Goal: Answer question/provide support

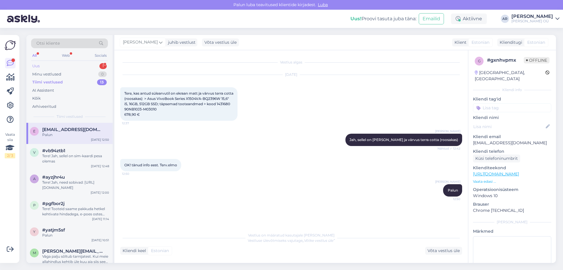
click at [65, 67] on div "Uus 1" at bounding box center [69, 66] width 77 height 8
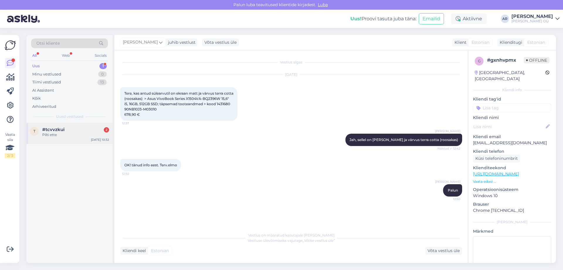
click at [77, 132] on div "#tcvvzkui 2" at bounding box center [75, 129] width 67 height 5
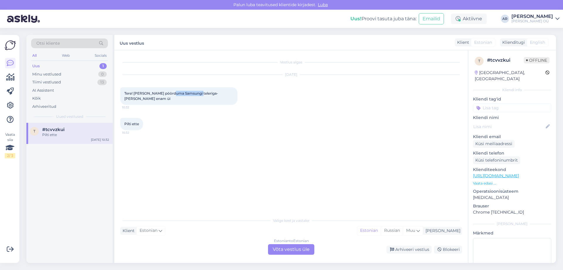
drag, startPoint x: 175, startPoint y: 89, endPoint x: 200, endPoint y: 96, distance: 26.0
click at [200, 96] on div "Tere! [PERSON_NAME] pöörduma Samsungi teleriga- [PERSON_NAME] enam üi 10:32" at bounding box center [178, 96] width 117 height 18
click at [207, 94] on span "Tere! [PERSON_NAME] pöörduma Samsungi teleriga- [PERSON_NAME] enam üi" at bounding box center [171, 96] width 95 height 10
click at [289, 252] on div "Estonian to Estonian Võta vestlus üle" at bounding box center [291, 249] width 46 height 11
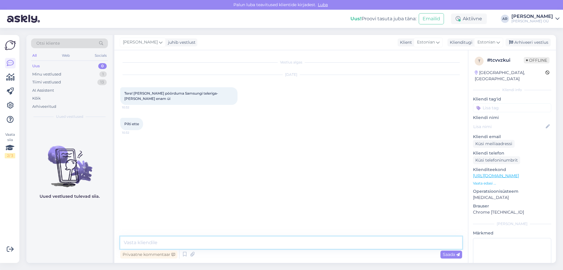
click at [275, 248] on div "Privaatne kommentaar Saada" at bounding box center [291, 247] width 342 height 23
type textarea "[PERSON_NAME]"
type textarea "Tere!"
click at [201, 94] on span "Tere! [PERSON_NAME] pöörduma Samsungi teleriga- [PERSON_NAME] enam üi" at bounding box center [171, 96] width 95 height 10
click at [198, 99] on div "Tere! [PERSON_NAME] pöörduma Samsungi teleriga- [PERSON_NAME] enam üi 10:32" at bounding box center [178, 96] width 117 height 18
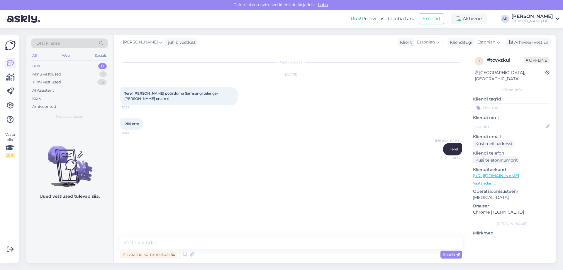
click at [197, 95] on span "Tere! [PERSON_NAME] pöörduma Samsungi teleriga- [PERSON_NAME] enam üi" at bounding box center [171, 96] width 95 height 10
click at [196, 95] on span "Tere! [PERSON_NAME] pöörduma Samsungi teleriga- [PERSON_NAME] enam üi" at bounding box center [171, 96] width 95 height 10
click at [278, 242] on textarea at bounding box center [291, 242] width 342 height 12
paste textarea "TSC volitatud hoolduskeskus [STREET_ADDRESS] (Äripind 4) Tööaeg: E-R 9:00-18 e-…"
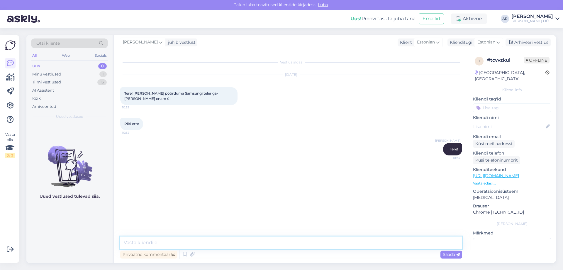
type textarea "TSC volitatud hoolduskeskus [STREET_ADDRESS] (Äripind 4) Tööaeg: E-R 9:00-18 e-…"
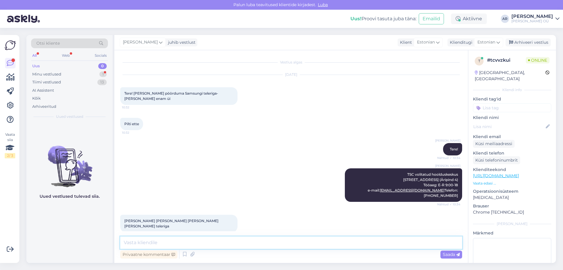
scroll to position [2, 0]
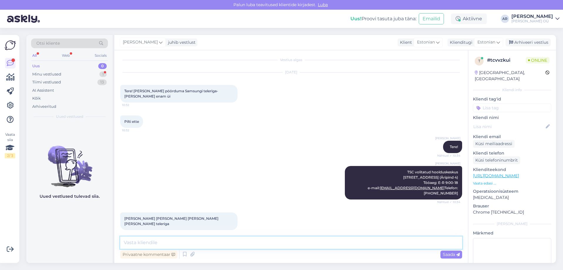
click at [220, 243] on textarea at bounding box center [291, 242] width 342 height 12
click at [214, 244] on textarea at bounding box center [291, 242] width 342 height 12
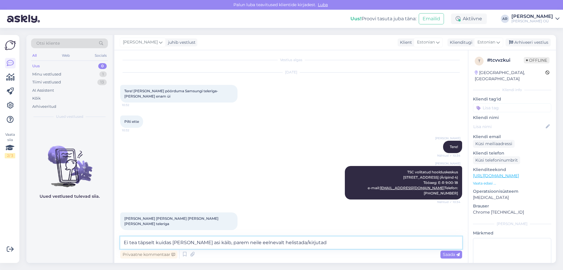
type textarea "Ei tea täpselt kuidas [PERSON_NAME] asi käib, parem neile eelnevalt helistada/k…"
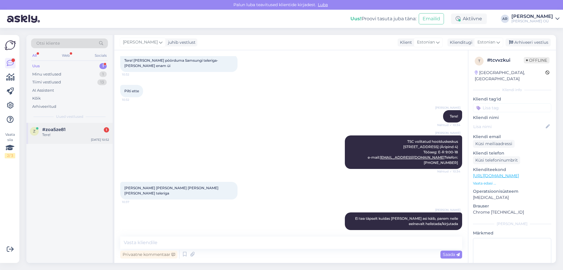
click at [54, 133] on div "Tere!" at bounding box center [75, 134] width 67 height 5
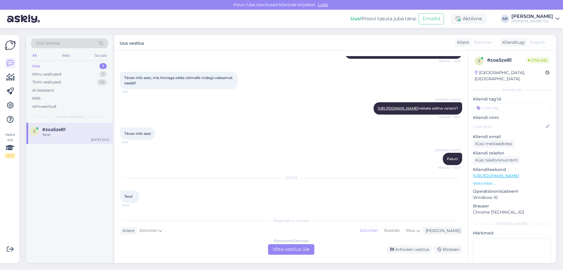
click at [290, 249] on div "Estonian to Estonian Võta vestlus üle" at bounding box center [291, 249] width 46 height 11
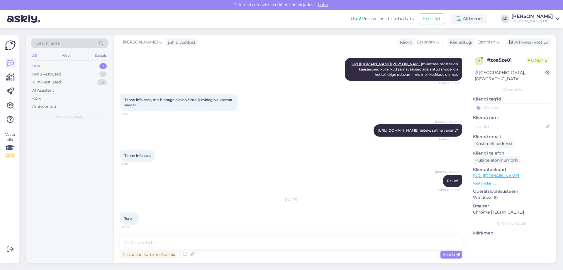
scroll to position [121, 0]
click at [187, 244] on textarea at bounding box center [291, 242] width 342 height 12
click at [187, 241] on textarea at bounding box center [291, 242] width 342 height 12
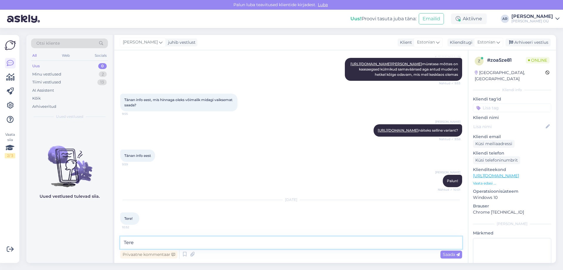
type textarea "Tere!"
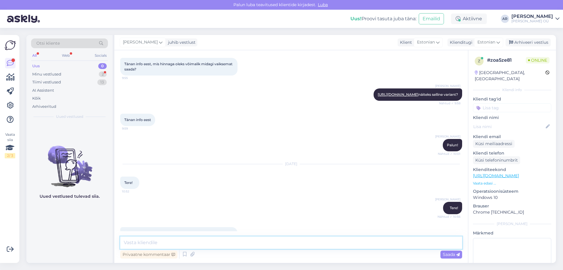
scroll to position [177, 0]
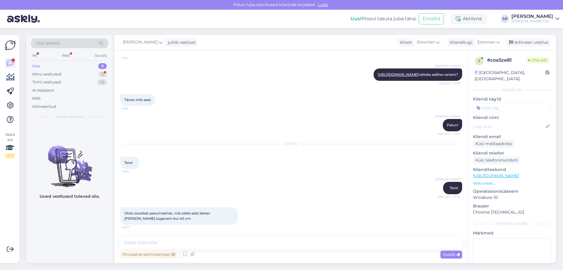
click at [80, 67] on div "Uus 0" at bounding box center [69, 66] width 77 height 8
click at [82, 72] on div "Minu vestlused 2" at bounding box center [69, 74] width 77 height 8
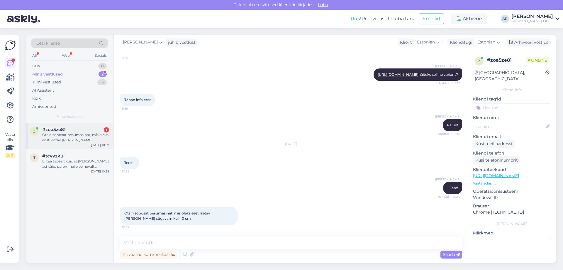
click at [84, 137] on div "Otsin soodsat pesumasinat, mis oleks eest laetav [PERSON_NAME] sügavam kui 40 cm" at bounding box center [75, 137] width 67 height 11
click at [501, 173] on link "[URL][DOMAIN_NAME]" at bounding box center [496, 175] width 46 height 5
paste textarea "[URL][DOMAIN_NAME]"
type textarea "[URL][DOMAIN_NAME]"
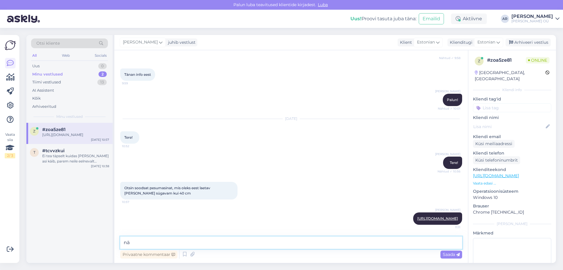
type textarea "n"
type textarea "Näiteks selline variant"
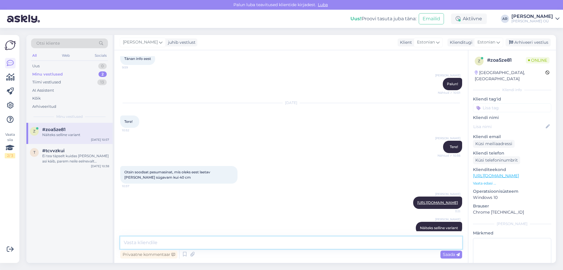
scroll to position [232, 0]
